Goal: Information Seeking & Learning: Find specific fact

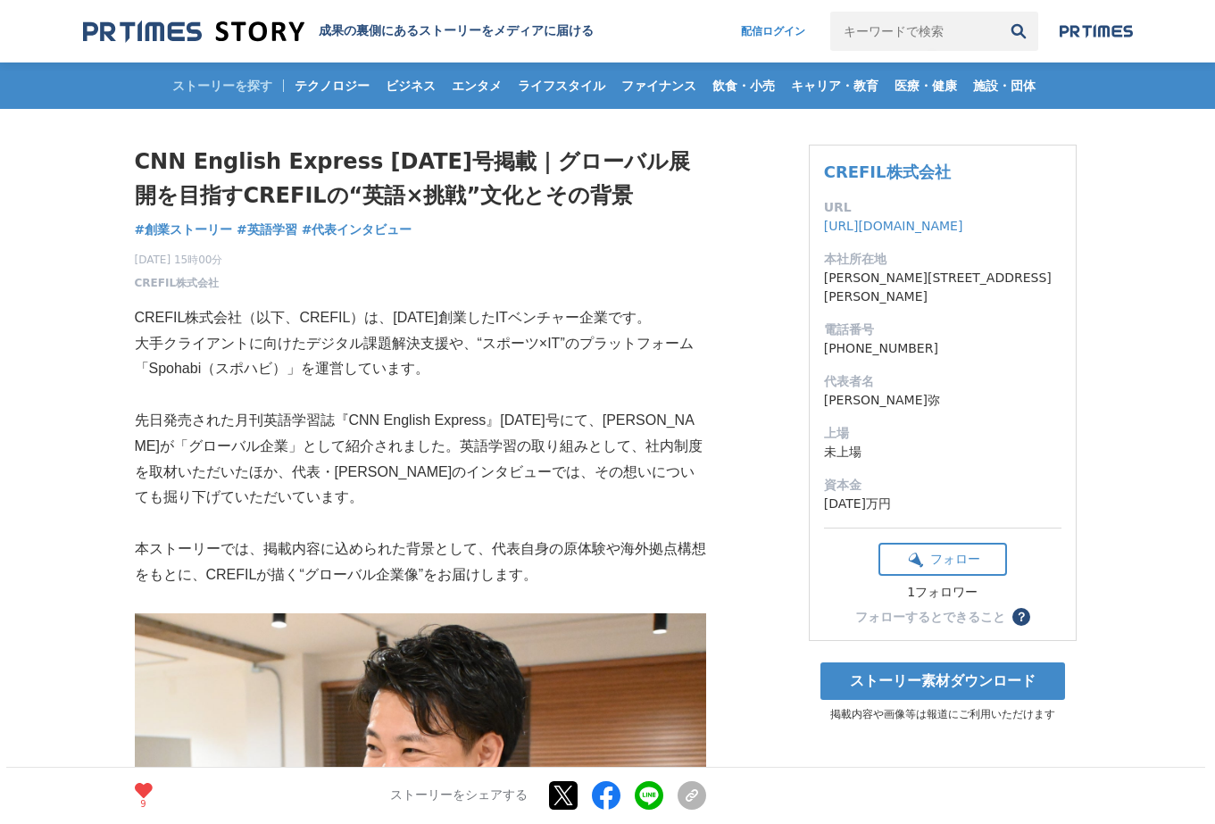
drag, startPoint x: 299, startPoint y: 475, endPoint x: 368, endPoint y: 484, distance: 69.3
click at [368, 484] on p "先日発売された月刊英語学習誌『CNN English Express』[DATE]号にて、[PERSON_NAME]が「グローバル企業」として紹介されました。…" at bounding box center [420, 459] width 571 height 103
click at [385, 465] on p "先日発売された月刊英語学習誌『CNN English Express』[DATE]号にて、[PERSON_NAME]が「グローバル企業」として紹介されました。…" at bounding box center [420, 459] width 571 height 103
drag, startPoint x: 356, startPoint y: 468, endPoint x: 289, endPoint y: 472, distance: 67.1
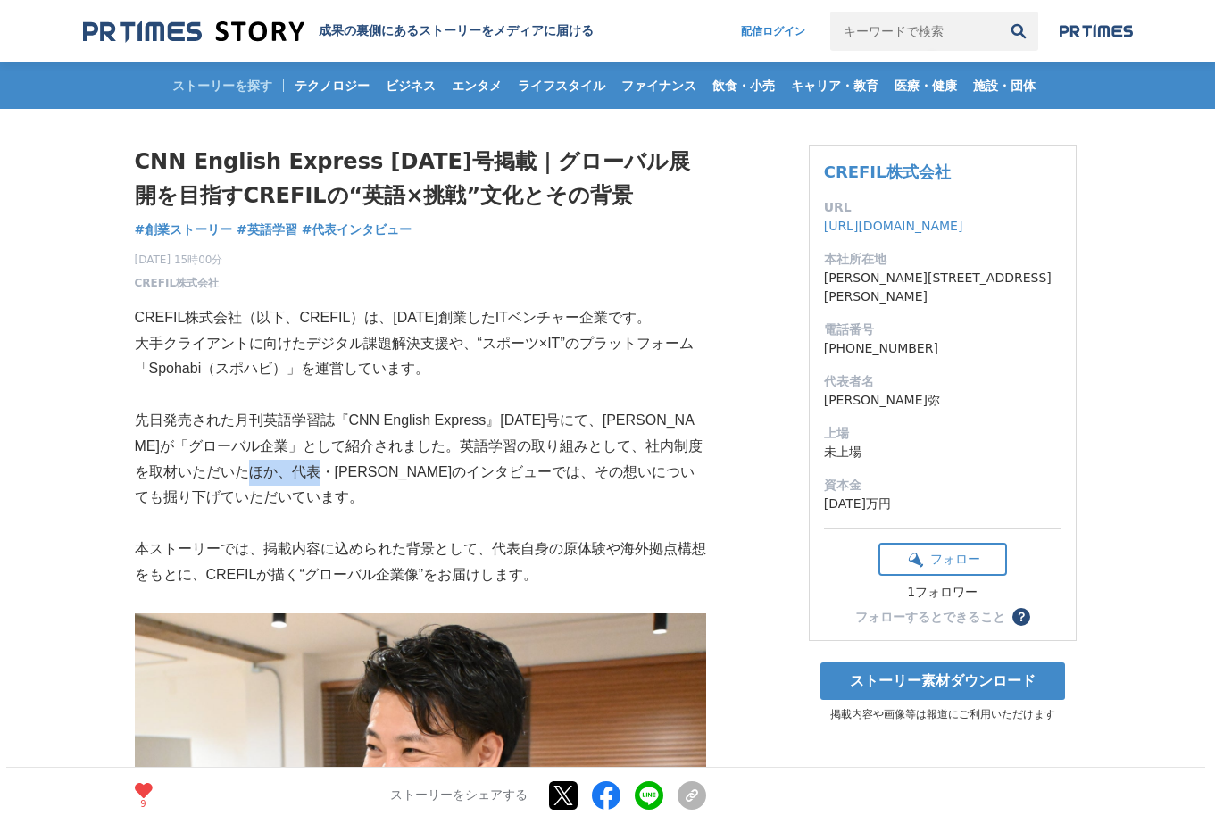
click at [289, 472] on p "先日発売された月刊英語学習誌『CNN English Express』[DATE]号にて、[PERSON_NAME]が「グローバル企業」として紹介されました。…" at bounding box center [420, 459] width 571 height 103
copy p "[PERSON_NAME]"
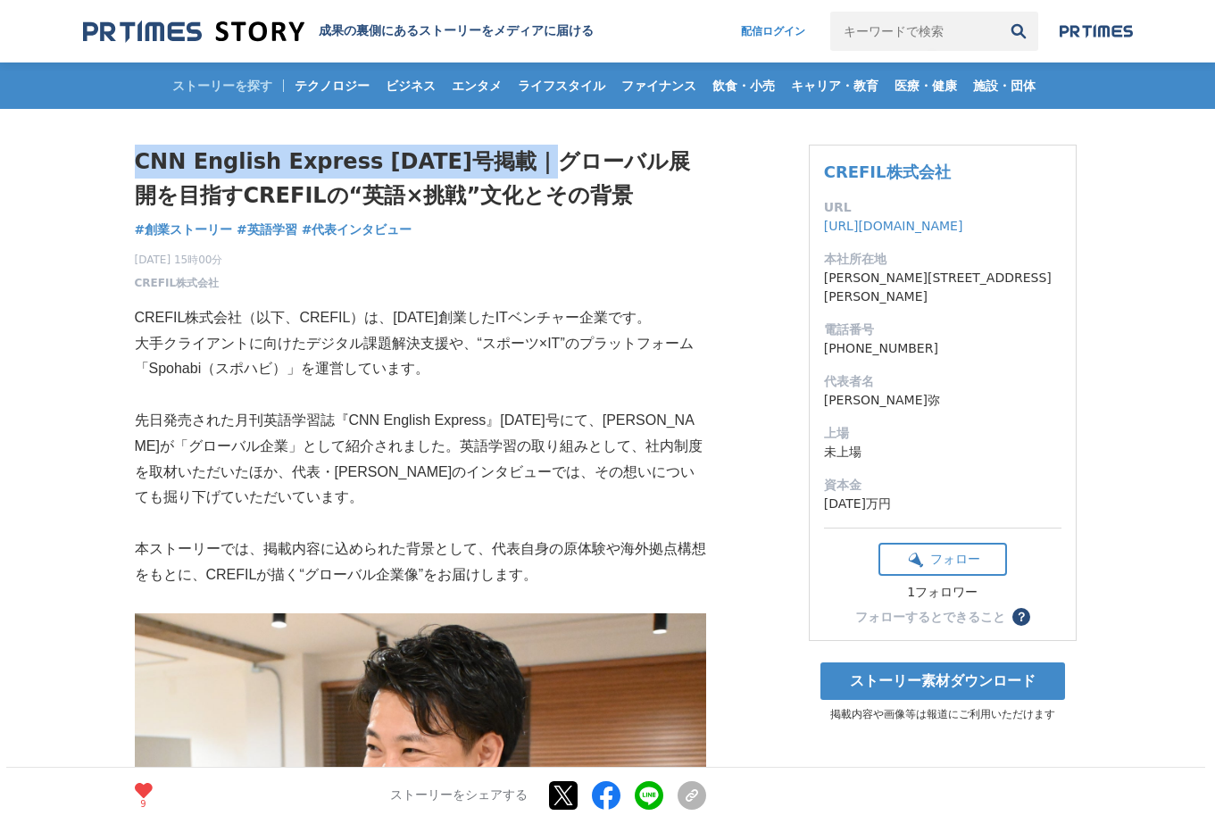
drag, startPoint x: 522, startPoint y: 164, endPoint x: 129, endPoint y: 145, distance: 393.2
copy h1 "CNN English Express [DATE]号掲載"
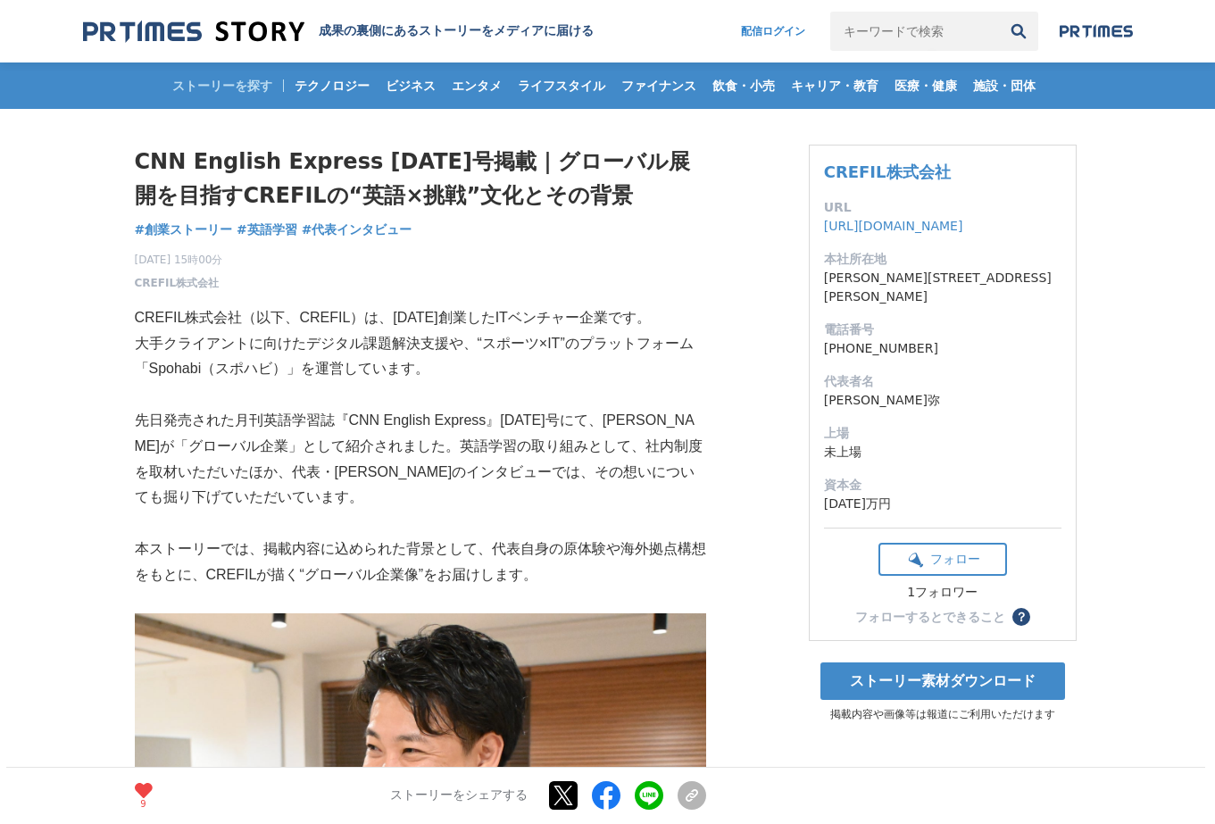
click at [533, 372] on p "大手クライアントに向けたデジタル課題解決支援や、“スポーツ×IT”のプラットフォーム「Spohabi（スポハビ）」を運営しています。" at bounding box center [420, 357] width 571 height 52
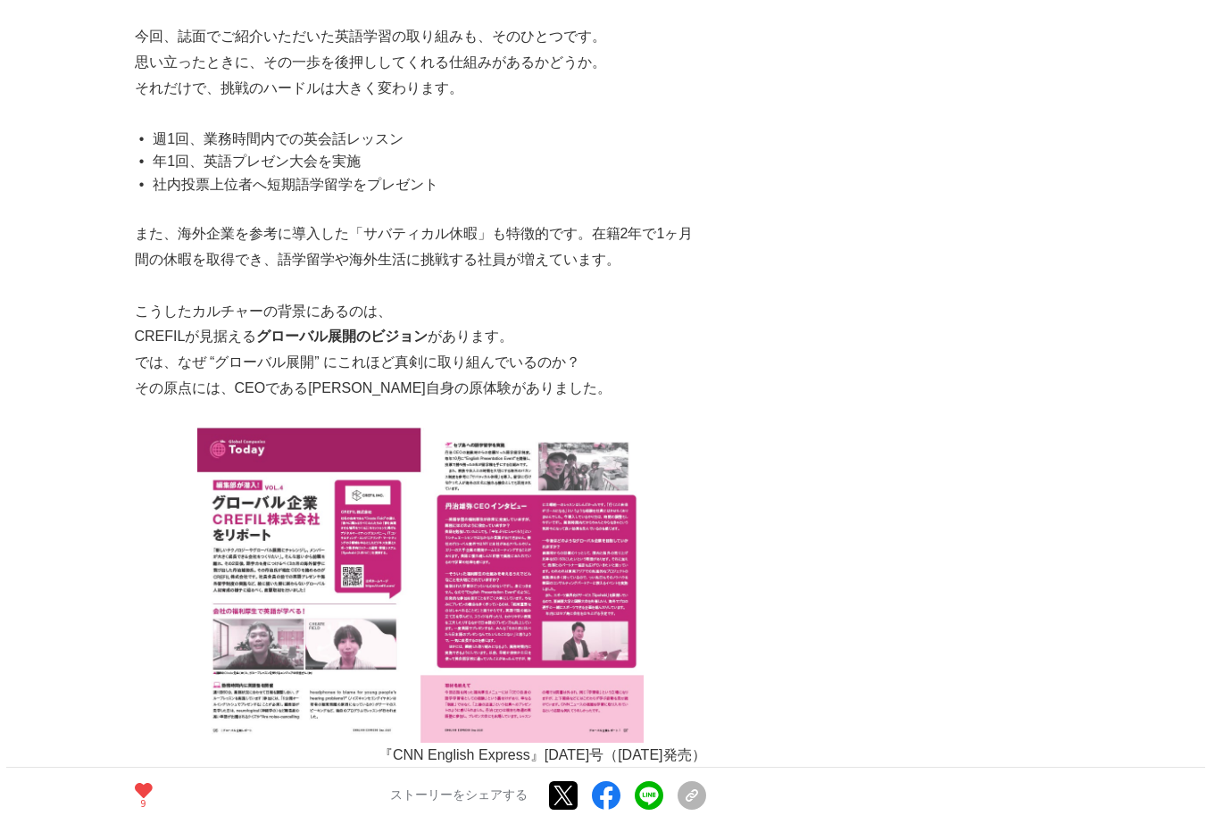
scroll to position [1784, 0]
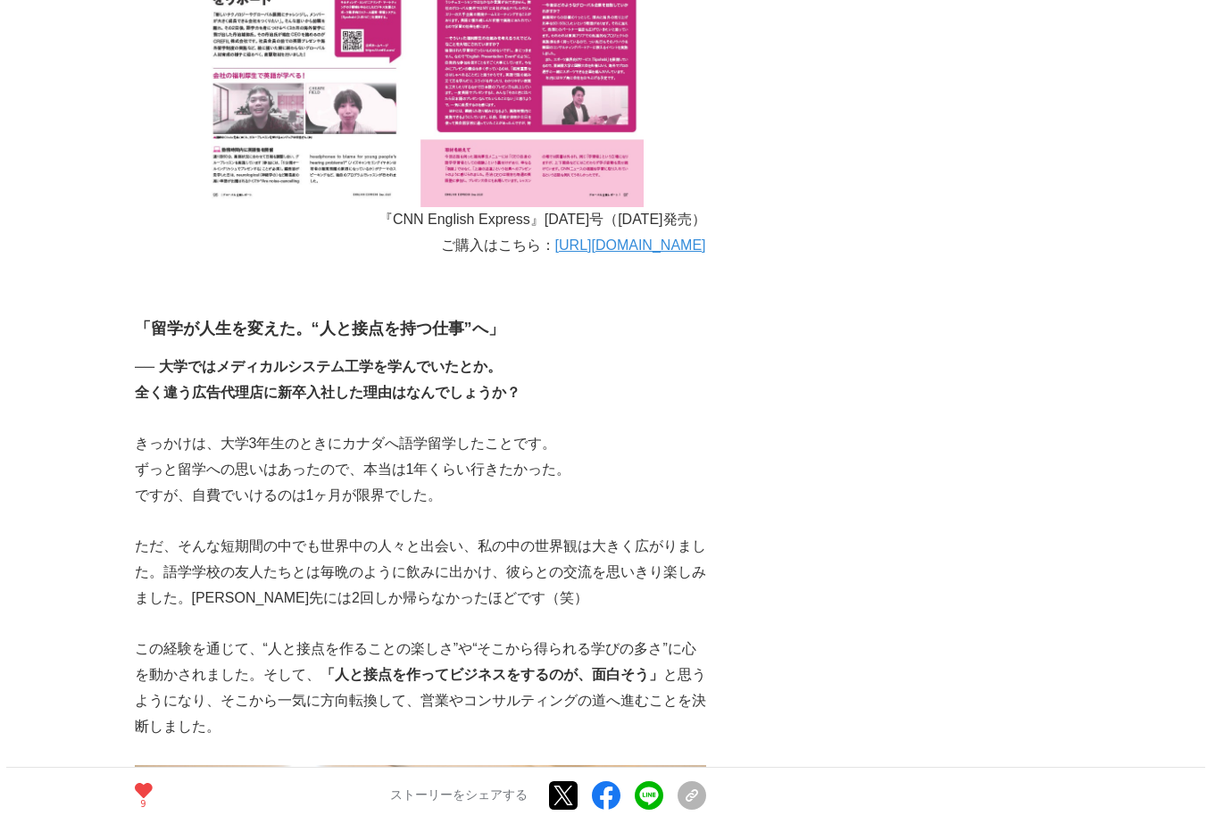
drag, startPoint x: 352, startPoint y: 217, endPoint x: 702, endPoint y: 211, distance: 349.9
click at [699, 212] on p "『CNN English Express』[DATE]号（[DATE]発売）" at bounding box center [420, 220] width 571 height 26
copy p "『CNN English Express』[DATE]号（[DATE]発売）"
